Goal: Task Accomplishment & Management: Manage account settings

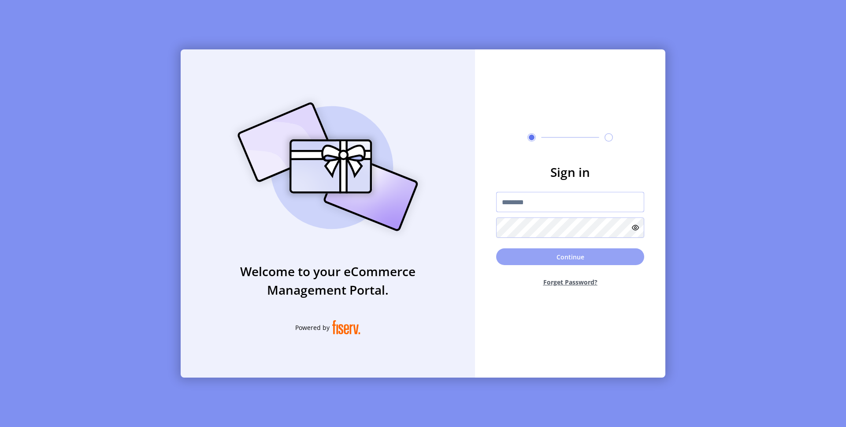
type input "*********"
click at [606, 259] on button "Continue" at bounding box center [570, 256] width 148 height 17
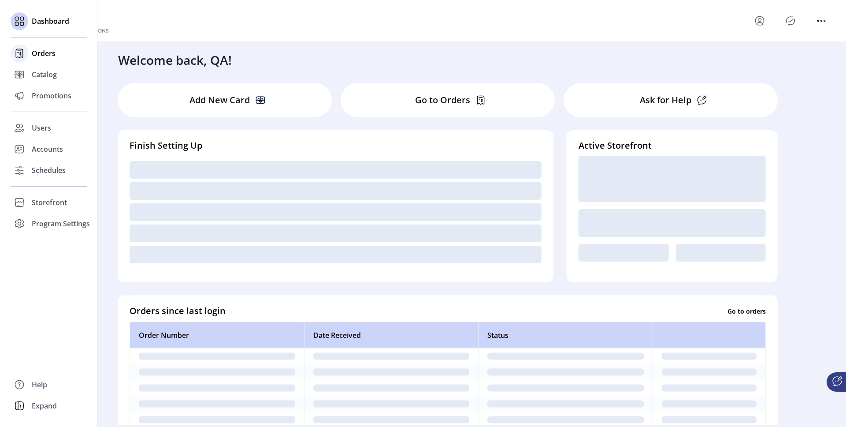
click at [32, 55] on span "Orders" at bounding box center [44, 53] width 24 height 11
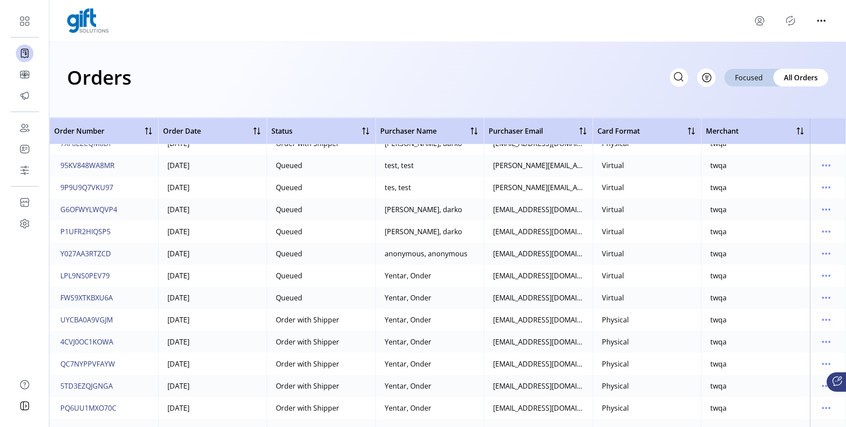
scroll to position [14, 0]
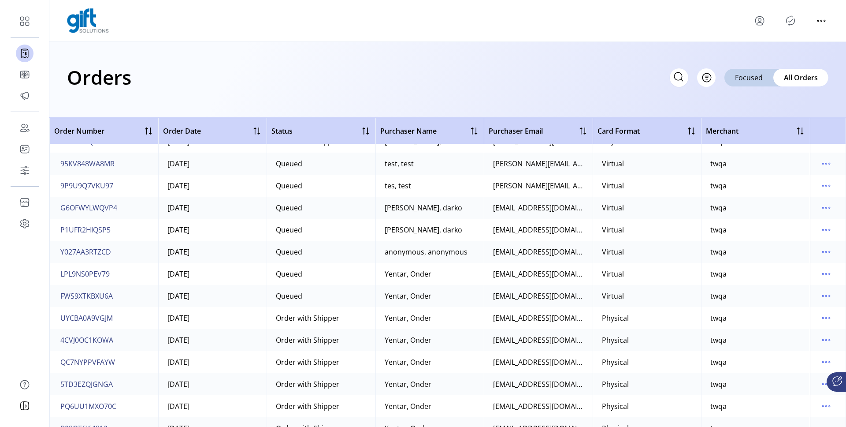
click at [745, 167] on td "twqa" at bounding box center [755, 164] width 109 height 22
click at [826, 187] on icon "menu" at bounding box center [826, 186] width 14 height 14
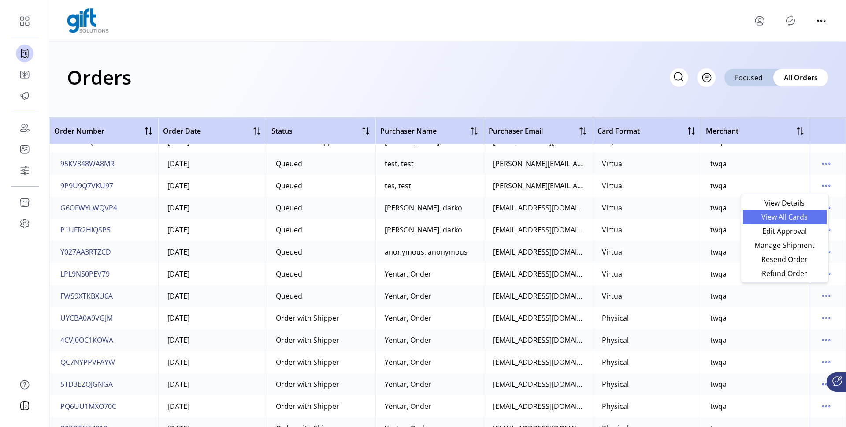
click at [785, 215] on span "View All Cards" at bounding box center [784, 216] width 73 height 7
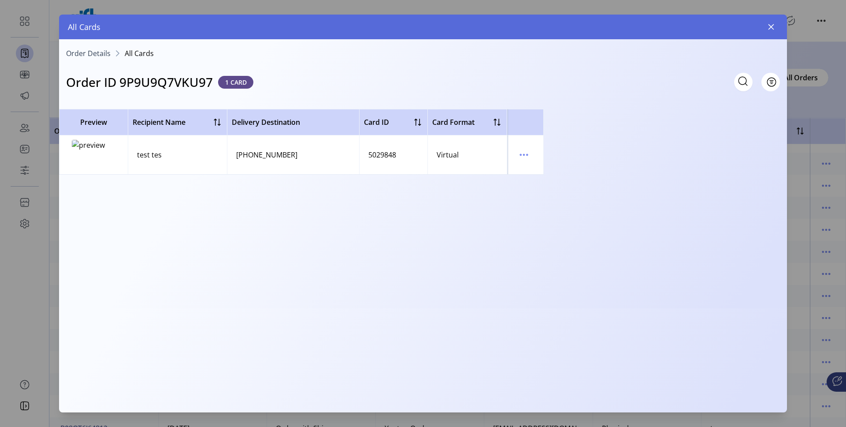
drag, startPoint x: 662, startPoint y: 361, endPoint x: 783, endPoint y: 409, distance: 130.4
click at [783, 409] on div at bounding box center [783, 408] width 5 height 5
click at [529, 155] on icon "menu" at bounding box center [524, 155] width 14 height 14
click at [543, 168] on span "View Card Details" at bounding box center [561, 171] width 73 height 7
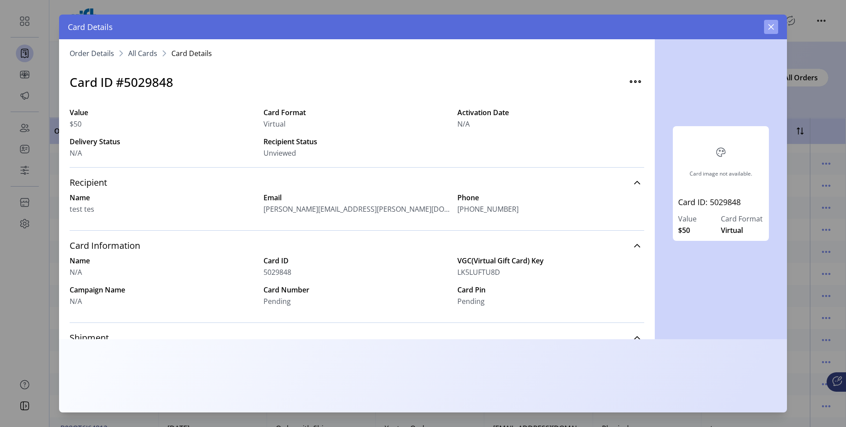
click at [771, 27] on icon "button" at bounding box center [772, 27] width 6 height 6
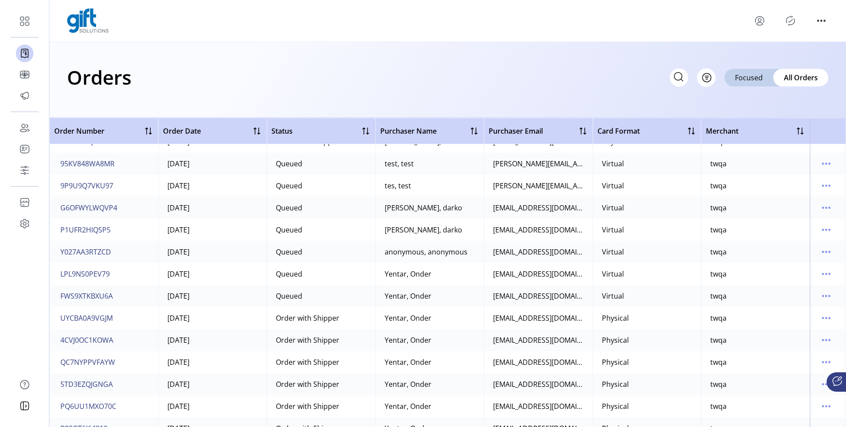
scroll to position [15, 0]
drag, startPoint x: 126, startPoint y: 163, endPoint x: 60, endPoint y: 161, distance: 67.0
click at [60, 161] on td "95KV848WA8MR" at bounding box center [103, 162] width 109 height 22
drag, startPoint x: 58, startPoint y: 164, endPoint x: 111, endPoint y: 160, distance: 52.6
click at [111, 160] on button "95KV848WA8MR" at bounding box center [88, 162] width 58 height 14
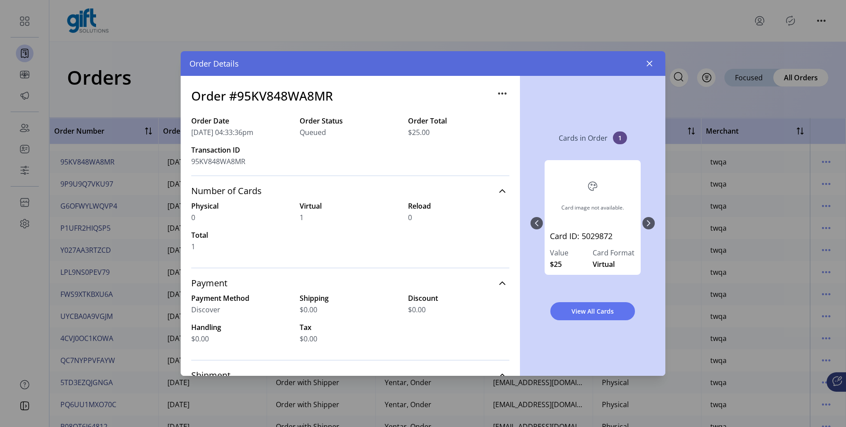
click at [285, 92] on h3 "Order #95KV848WA8MR" at bounding box center [262, 95] width 142 height 19
copy h3 "95KV848WA8MR"
click at [650, 60] on icon "button" at bounding box center [649, 63] width 7 height 7
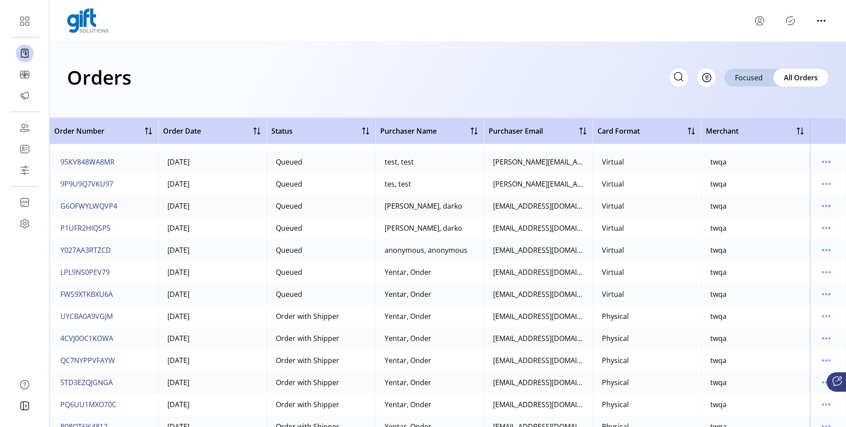
scroll to position [15, 0]
drag, startPoint x: 126, startPoint y: 166, endPoint x: 120, endPoint y: 168, distance: 6.6
click at [120, 168] on td "95KV848WA8MR" at bounding box center [103, 162] width 109 height 22
click at [107, 164] on span "95KV848WA8MR" at bounding box center [87, 161] width 54 height 11
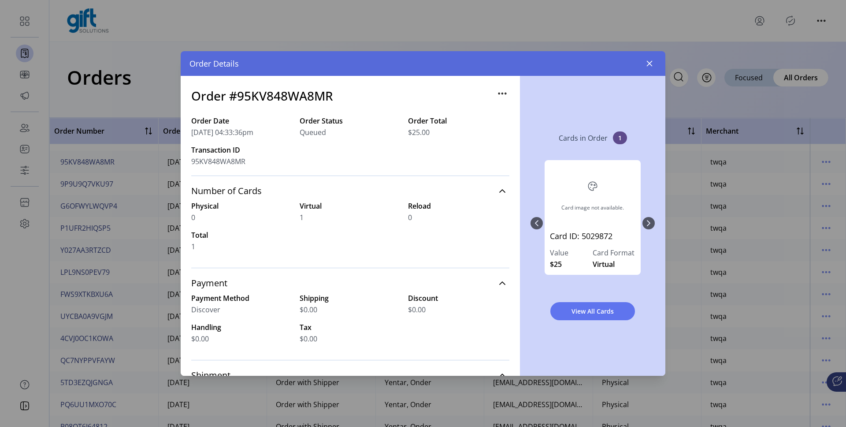
click at [289, 98] on h3 "Order #95KV848WA8MR" at bounding box center [262, 95] width 142 height 19
copy h3 "95KV848WA8MR"
click at [654, 66] on button "button" at bounding box center [650, 63] width 14 height 14
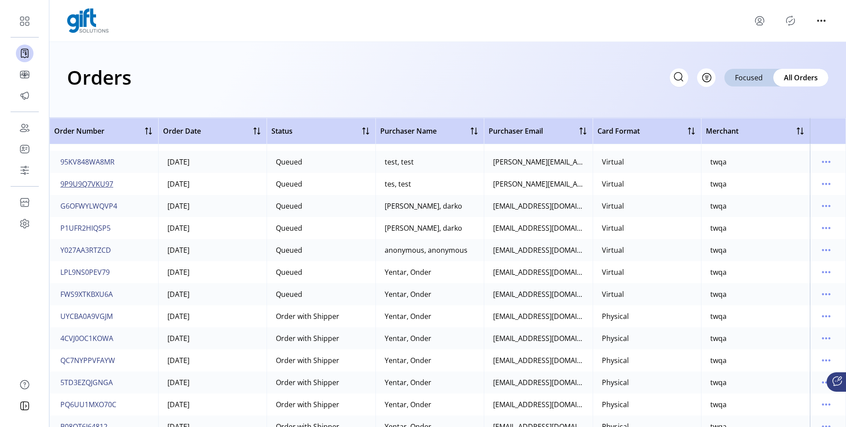
click at [94, 183] on span "9P9U9Q7VKU97" at bounding box center [86, 184] width 53 height 11
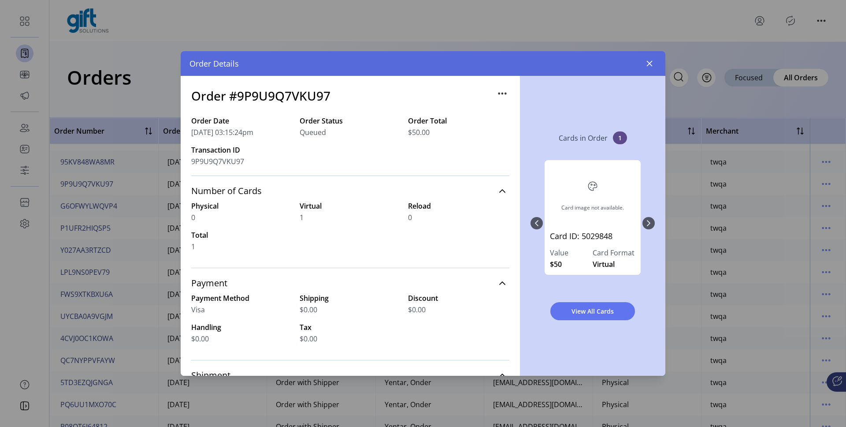
click at [290, 99] on h3 "Order #9P9U9Q7VKU97" at bounding box center [260, 95] width 139 height 19
copy h3 "9P9U9Q7VKU97"
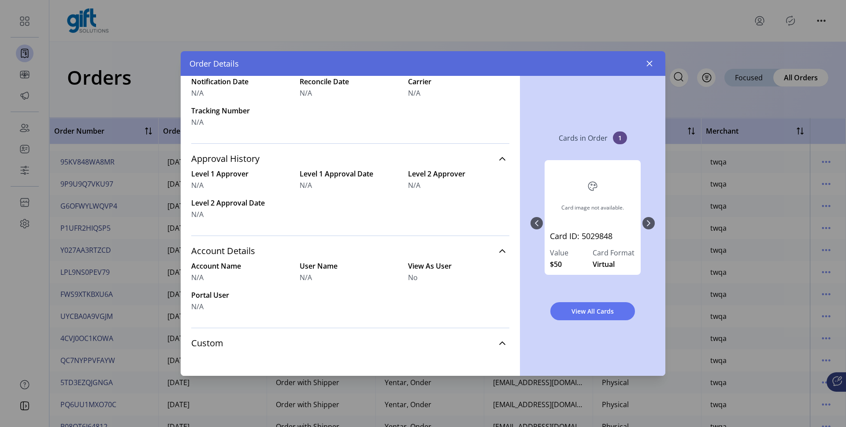
scroll to position [321, 0]
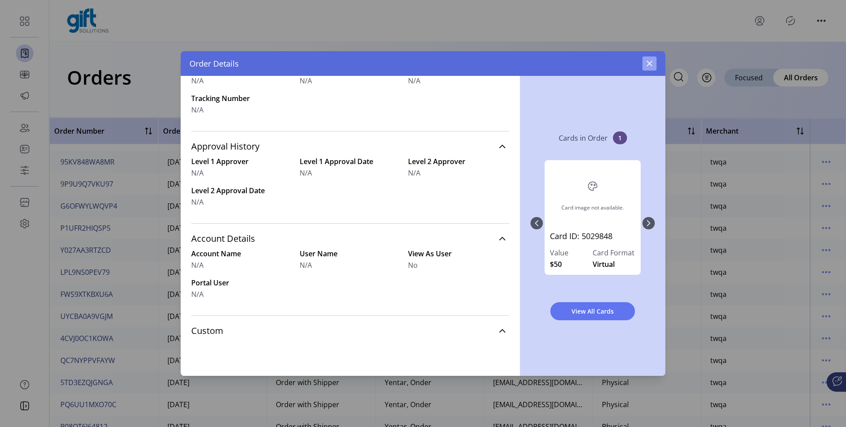
click at [648, 64] on icon "button" at bounding box center [650, 64] width 6 height 6
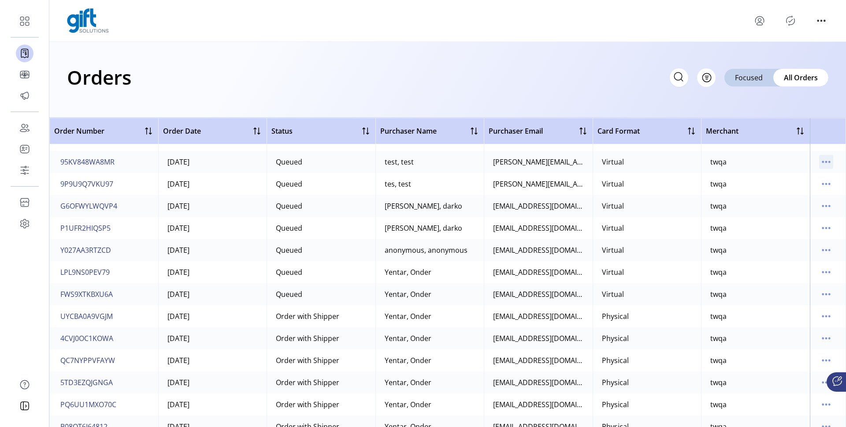
click at [826, 165] on icon "menu" at bounding box center [826, 162] width 14 height 14
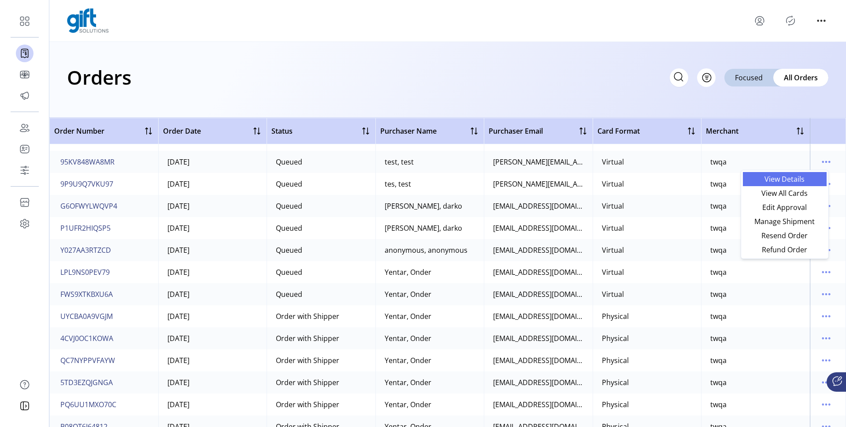
click at [799, 180] on span "View Details" at bounding box center [784, 178] width 73 height 7
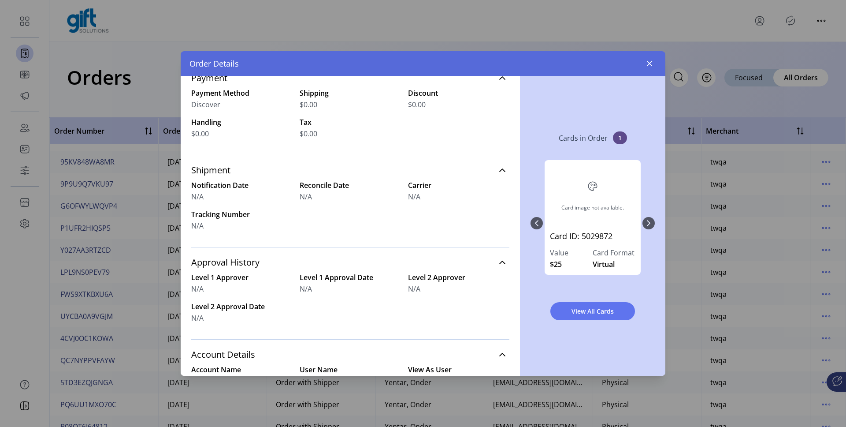
scroll to position [321, 0]
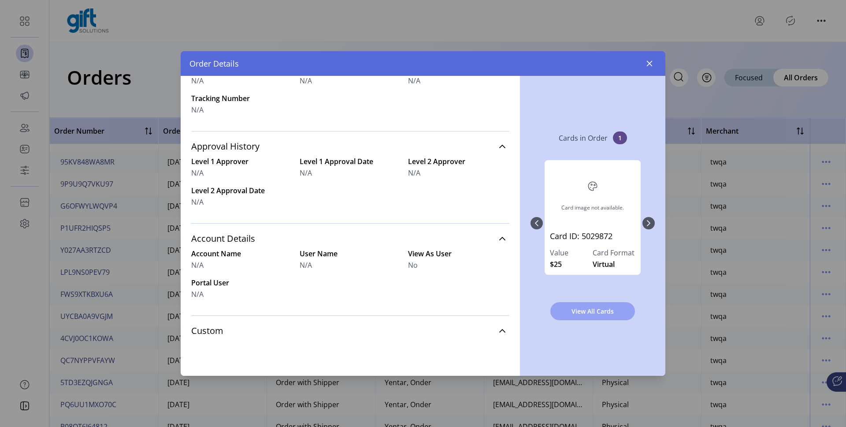
click at [577, 307] on span "View All Cards" at bounding box center [593, 310] width 62 height 9
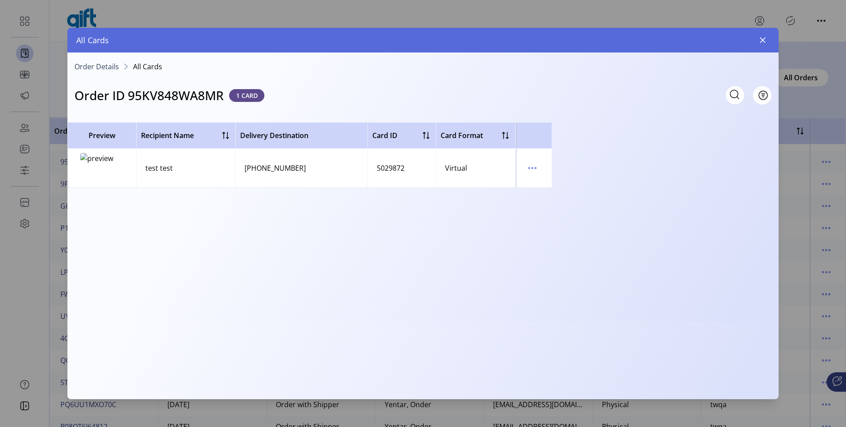
drag, startPoint x: 662, startPoint y: 361, endPoint x: 775, endPoint y: 396, distance: 118.8
click at [775, 396] on div at bounding box center [775, 395] width 5 height 5
click at [530, 165] on icon "menu" at bounding box center [532, 168] width 14 height 14
click at [548, 182] on span "View Card Details" at bounding box center [569, 185] width 73 height 7
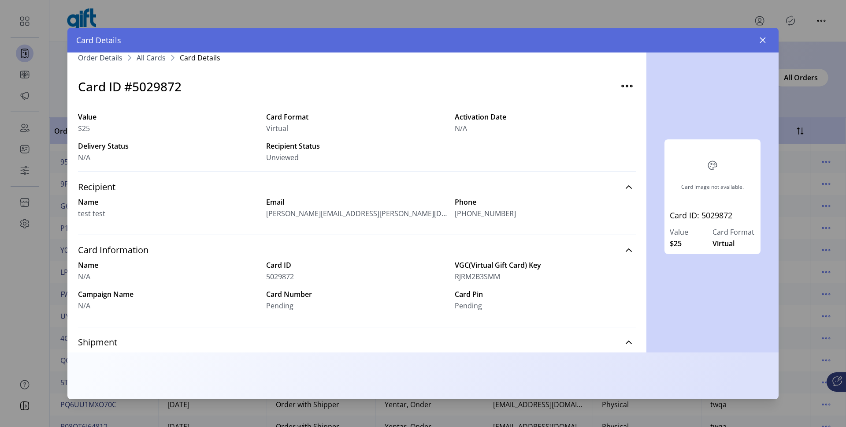
scroll to position [158, 0]
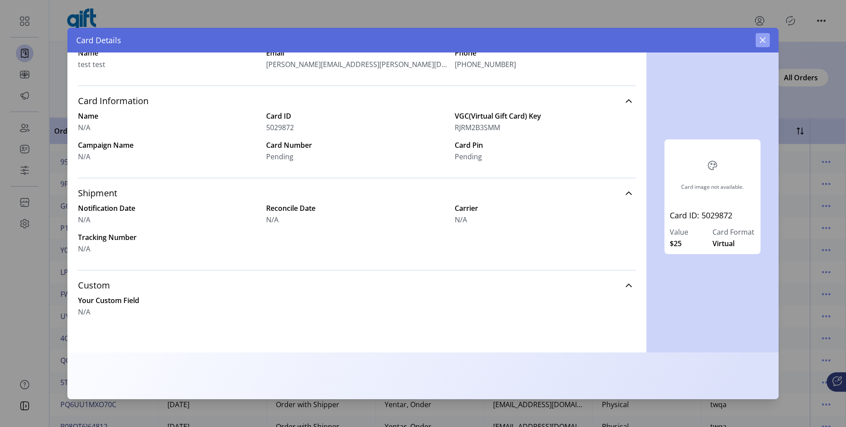
click at [762, 41] on icon "button" at bounding box center [763, 40] width 6 height 6
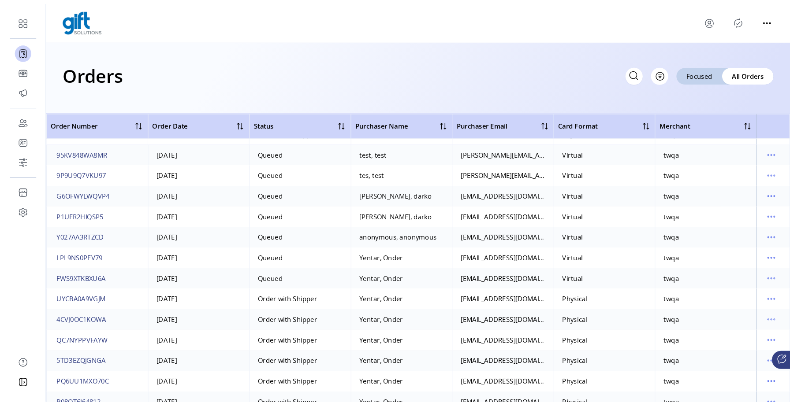
scroll to position [15, 0]
